Goal: Task Accomplishment & Management: Use online tool/utility

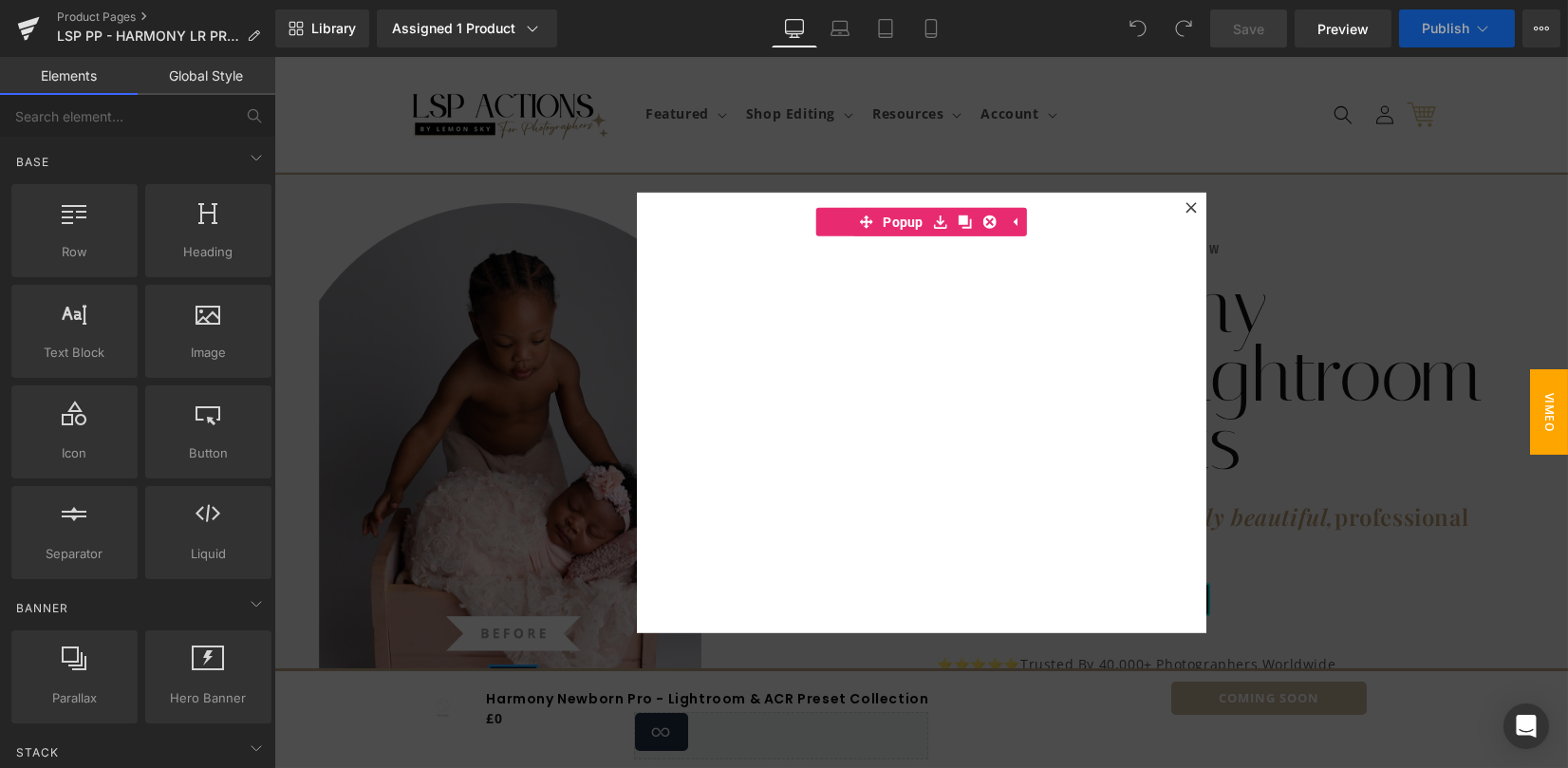
click at [1544, 423] on span "VIMEO" at bounding box center [1549, 411] width 38 height 85
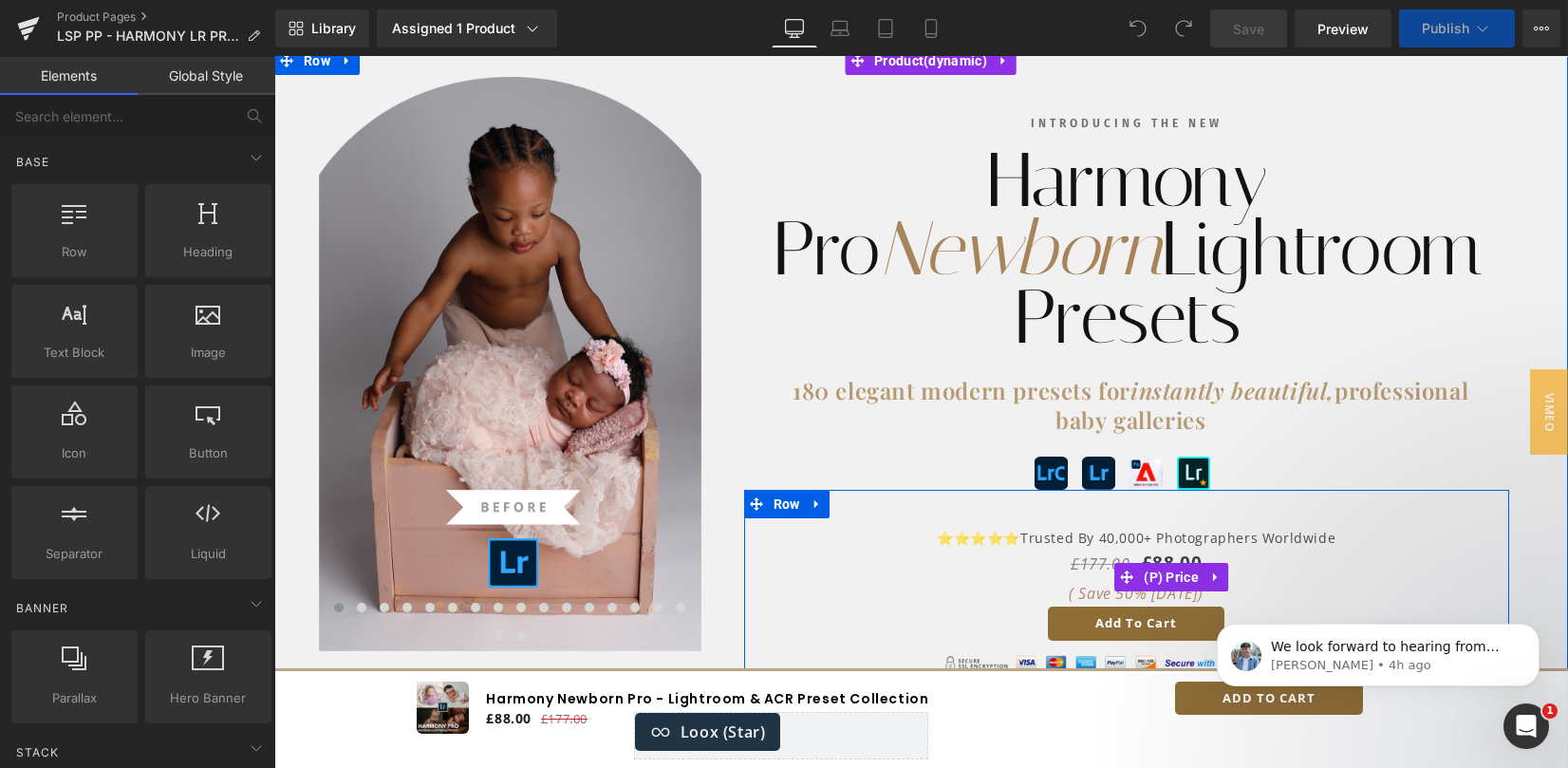
click at [1115, 583] on span "50%" at bounding box center [1130, 593] width 32 height 21
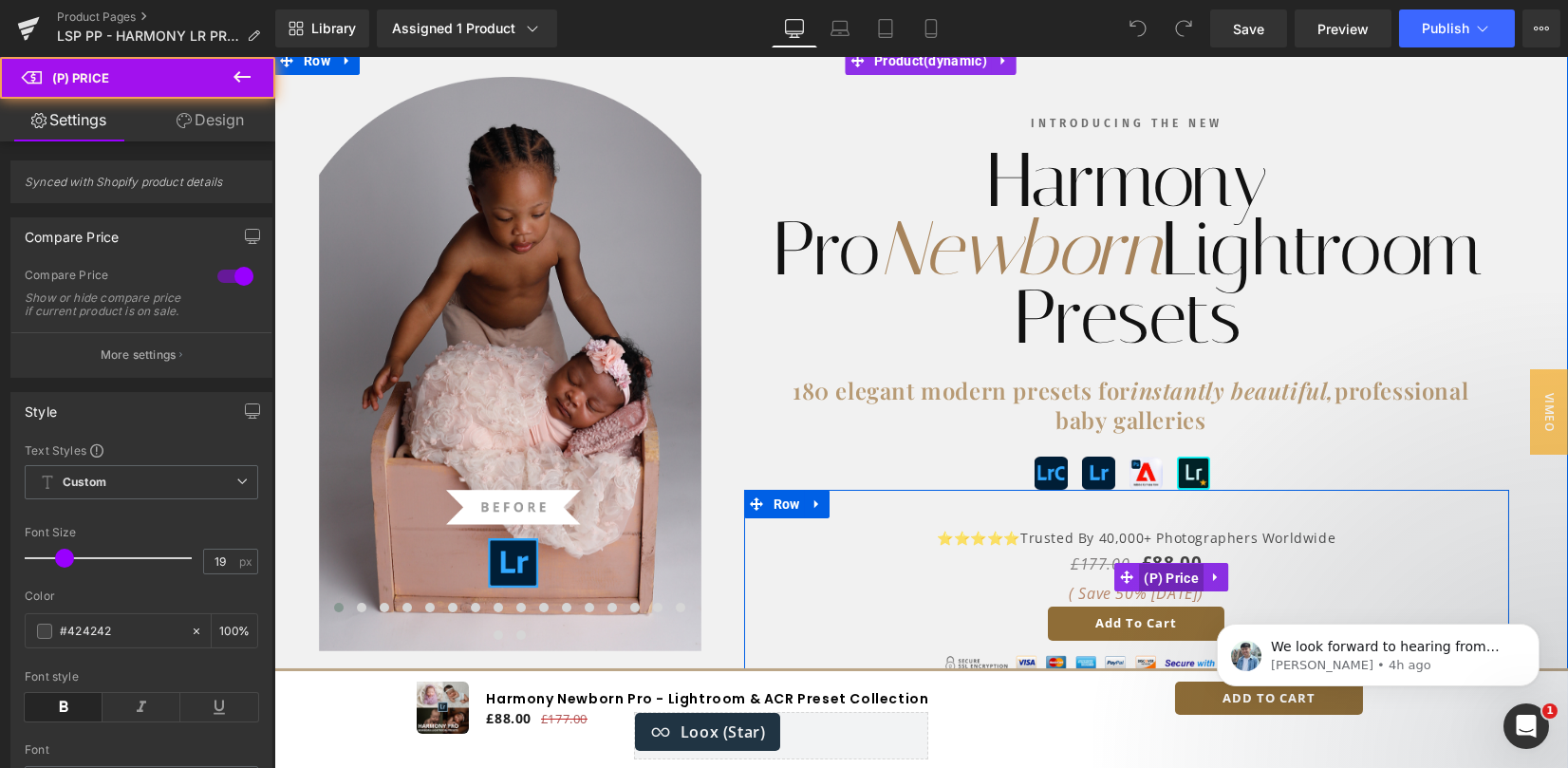
click at [1144, 564] on span "(P) Price" at bounding box center [1171, 578] width 65 height 29
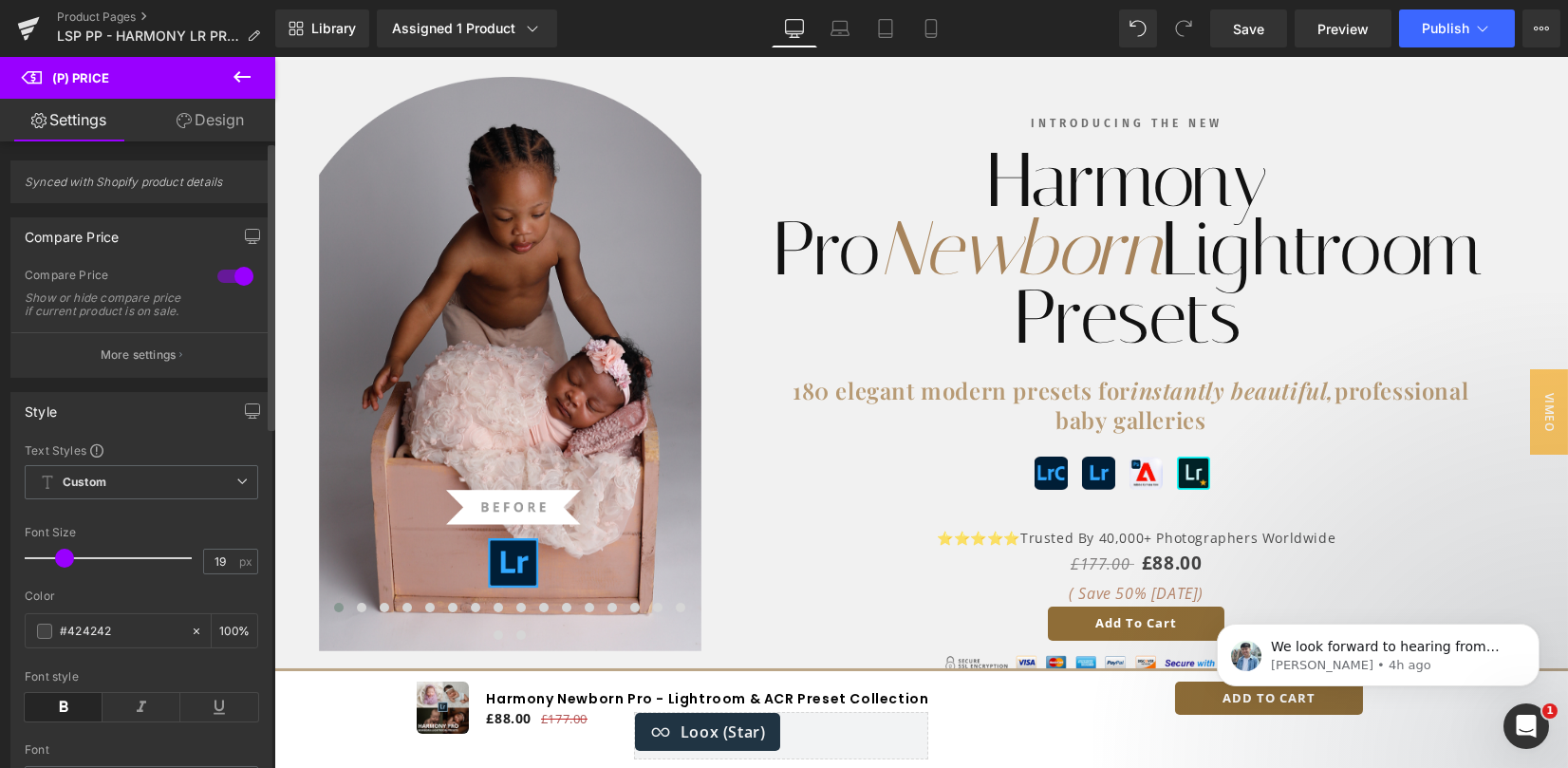
drag, startPoint x: 141, startPoint y: 366, endPoint x: 242, endPoint y: 311, distance: 115.0
click at [141, 363] on p "More settings" at bounding box center [138, 355] width 75 height 17
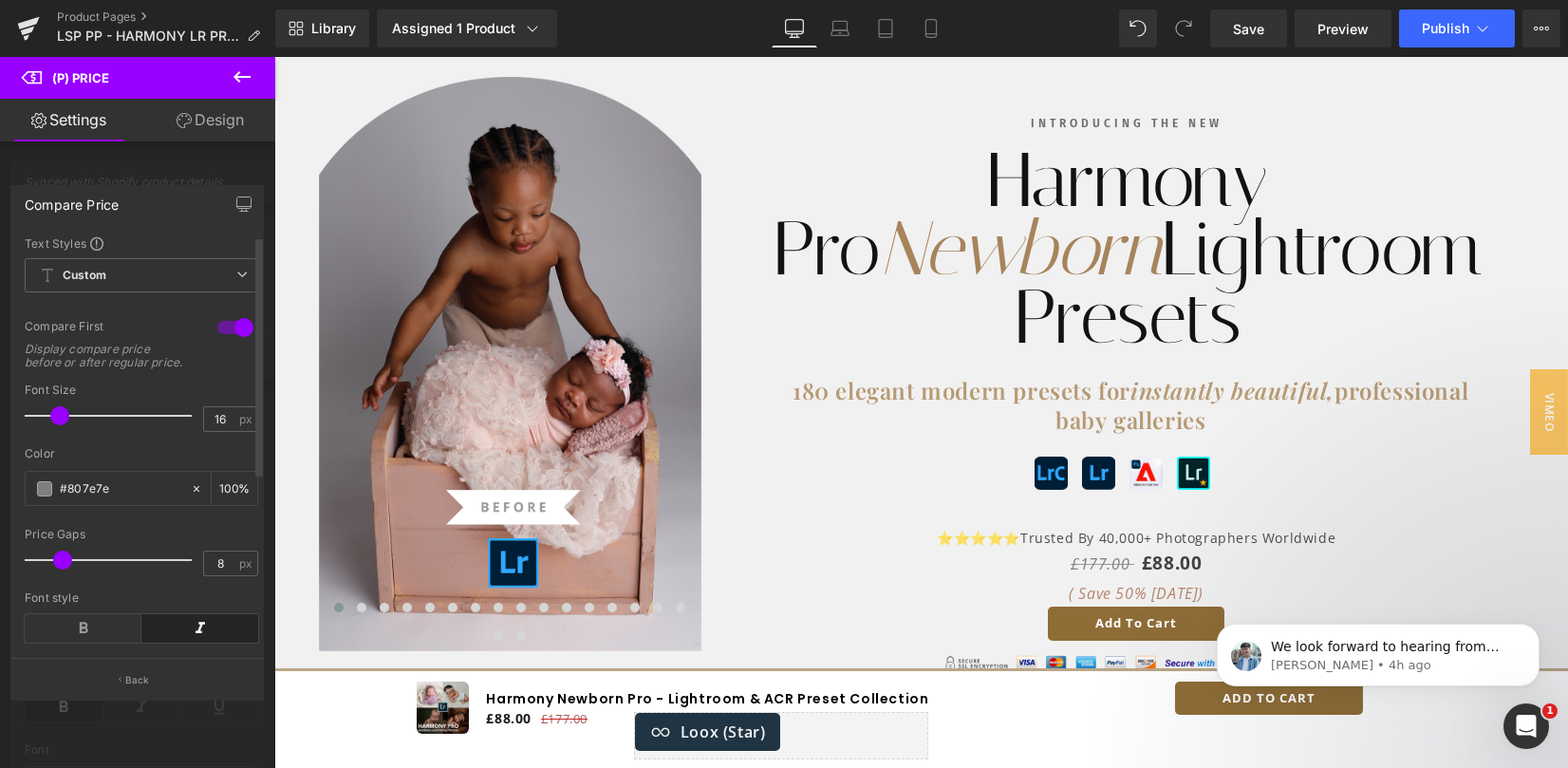
scroll to position [379, 0]
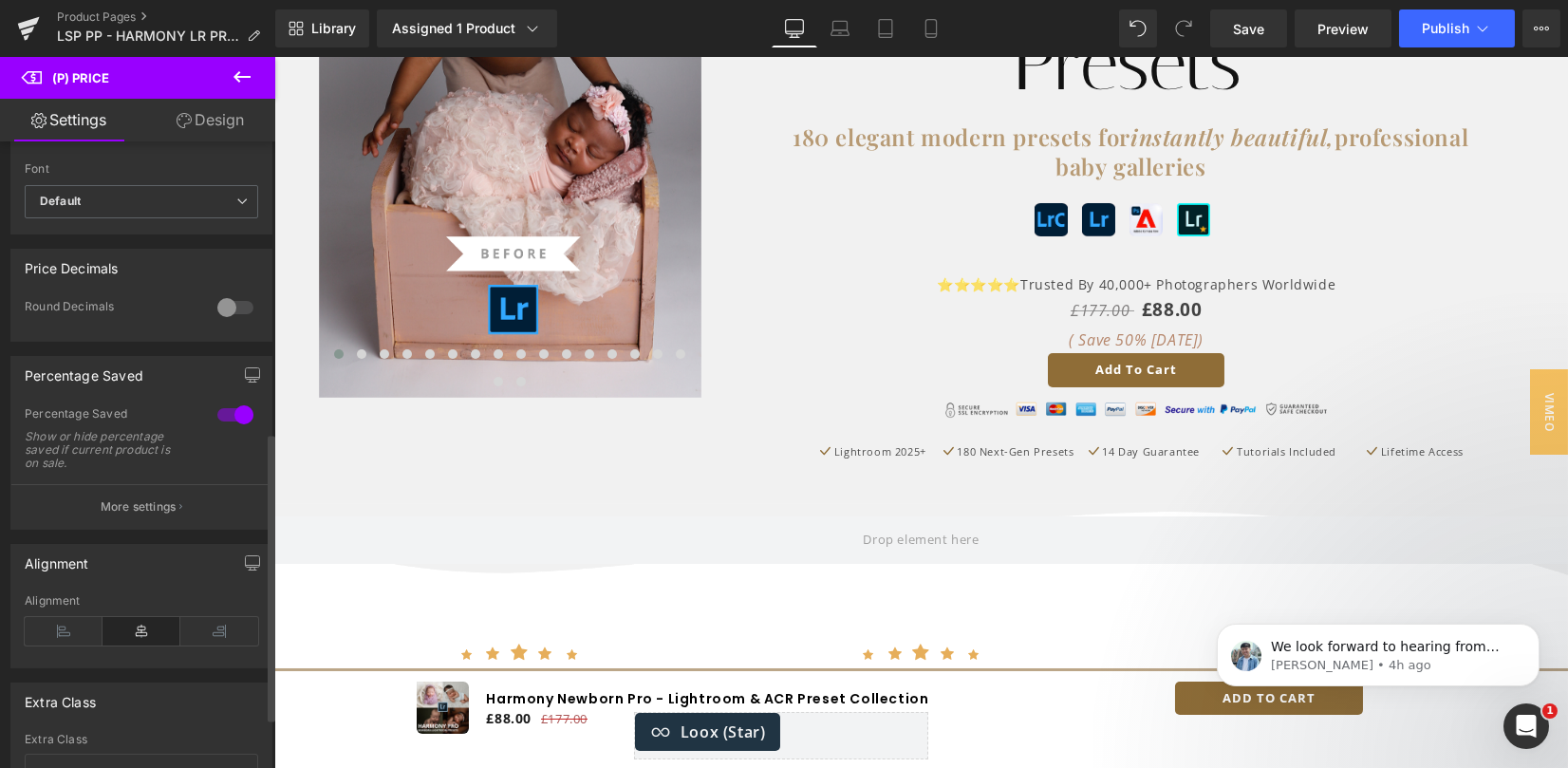
scroll to position [632, 0]
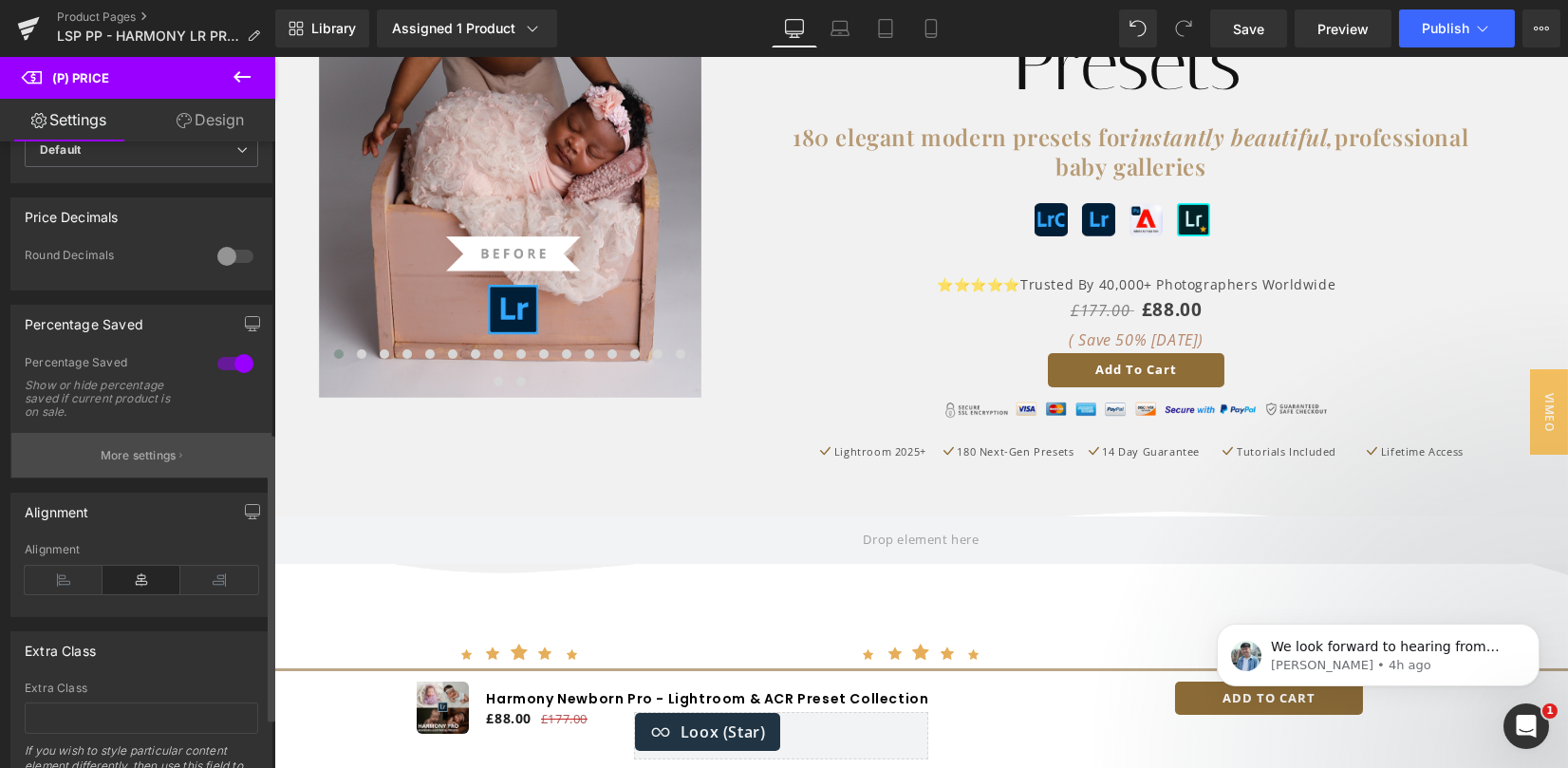
click at [107, 461] on p "More settings" at bounding box center [138, 456] width 75 height 17
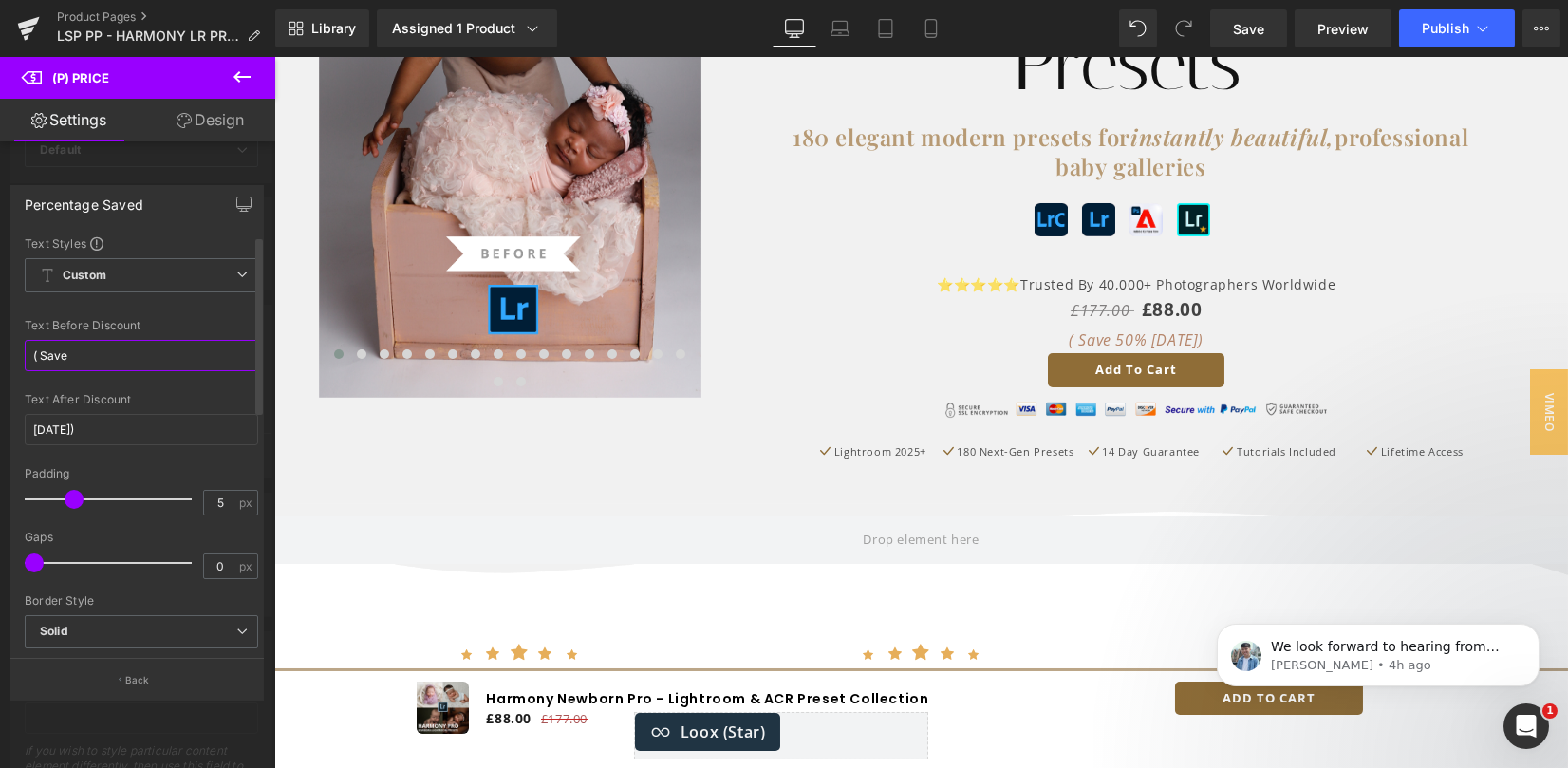
click at [103, 355] on input "( Save" at bounding box center [141, 355] width 233 height 32
type input "( Save"
click at [35, 425] on input "[DATE])" at bounding box center [141, 429] width 233 height 32
type input "[DATE])"
click at [1256, 28] on span "Save" at bounding box center [1248, 29] width 32 height 20
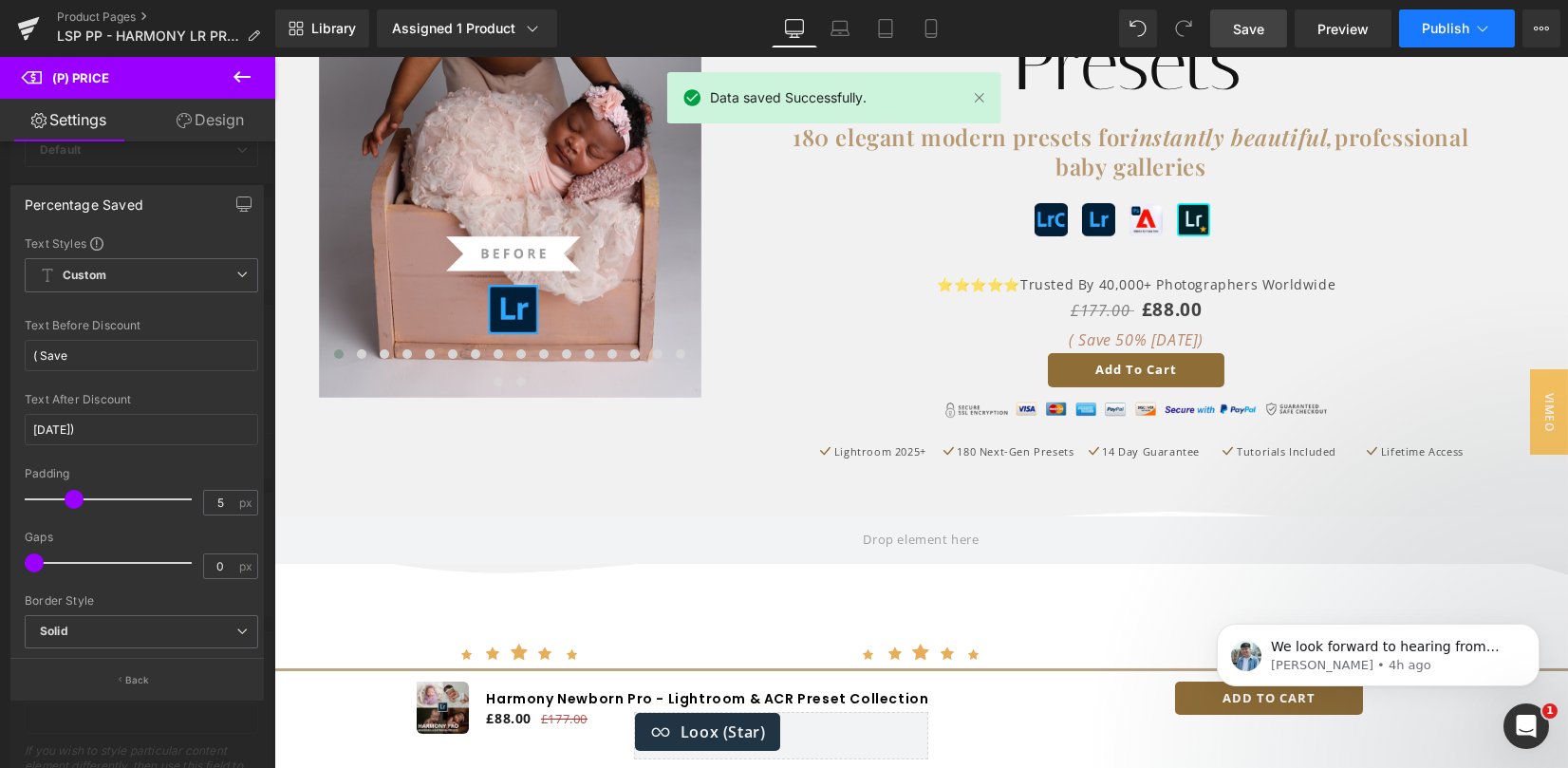
click at [1458, 31] on span "Publish" at bounding box center [1446, 29] width 48 height 15
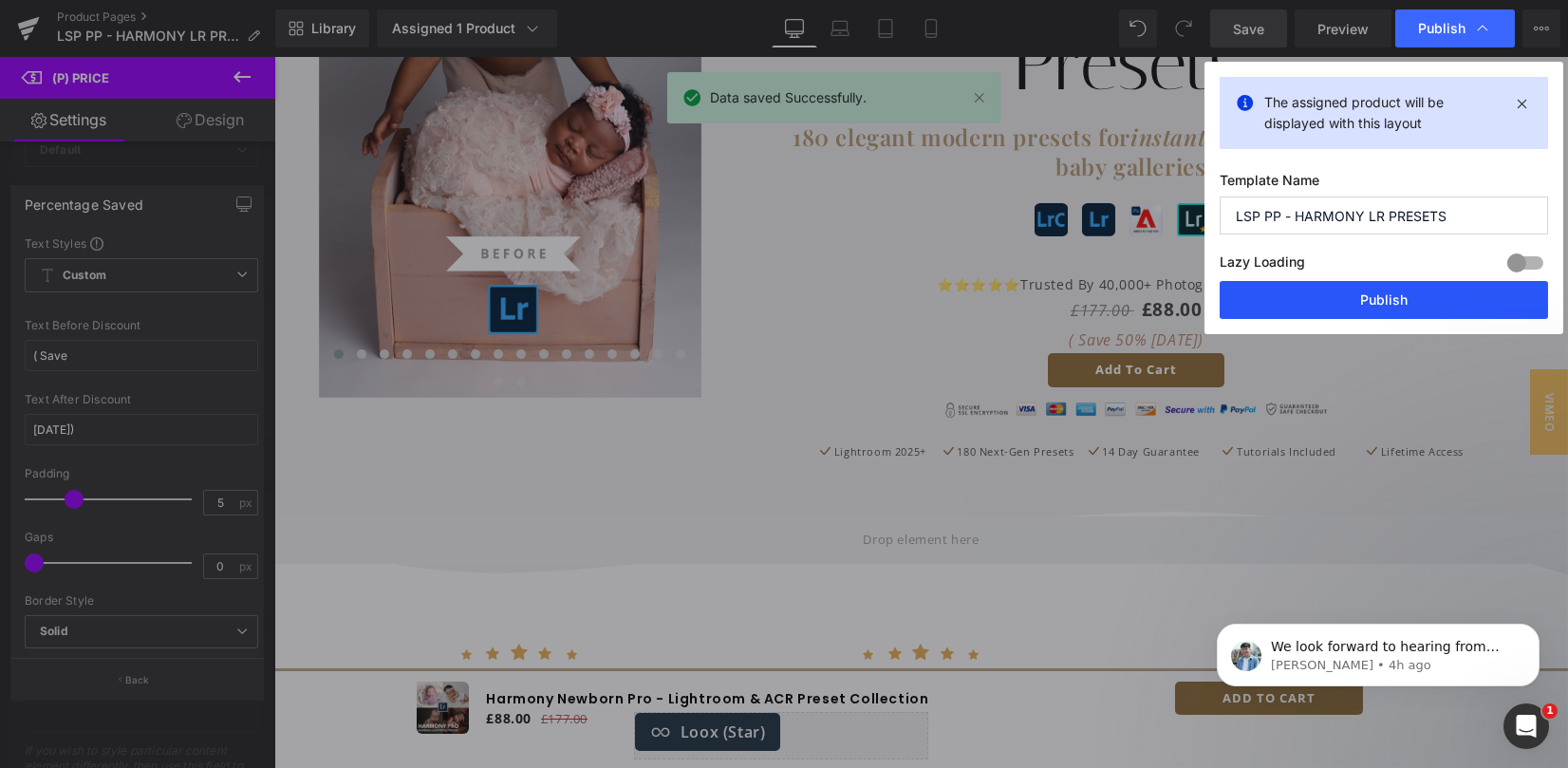
click at [1340, 298] on button "Publish" at bounding box center [1384, 300] width 329 height 38
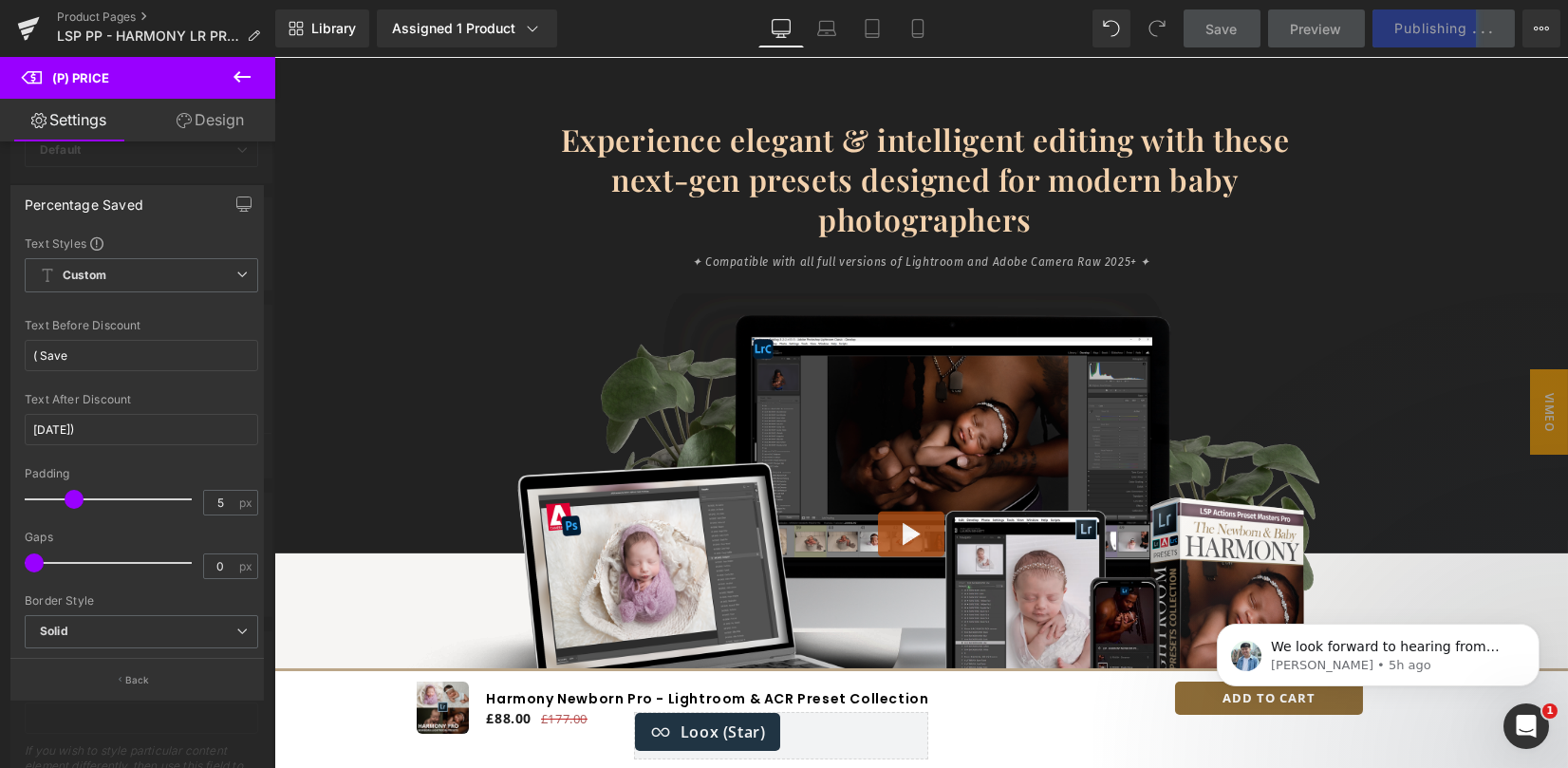
scroll to position [2024, 0]
